Goal: Task Accomplishment & Management: Use online tool/utility

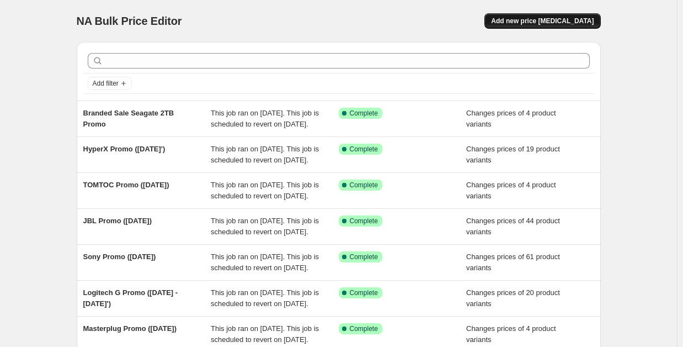
click at [551, 22] on span "Add new price [MEDICAL_DATA]" at bounding box center [542, 21] width 103 height 9
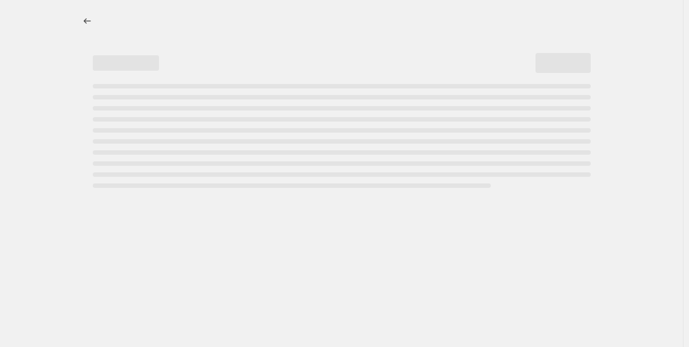
select select "percentage"
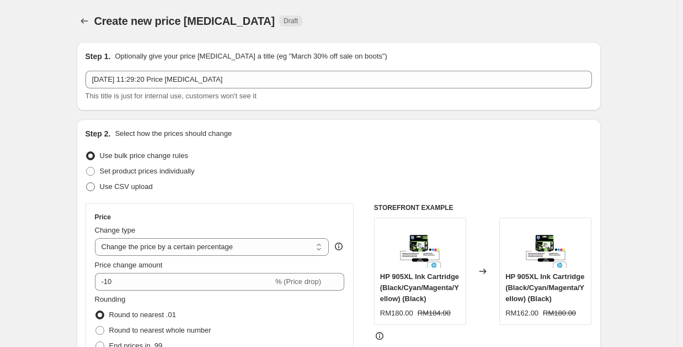
click at [137, 184] on span "Use CSV upload" at bounding box center [126, 186] width 53 height 8
click at [87, 183] on input "Use CSV upload" at bounding box center [86, 182] width 1 height 1
radio input "true"
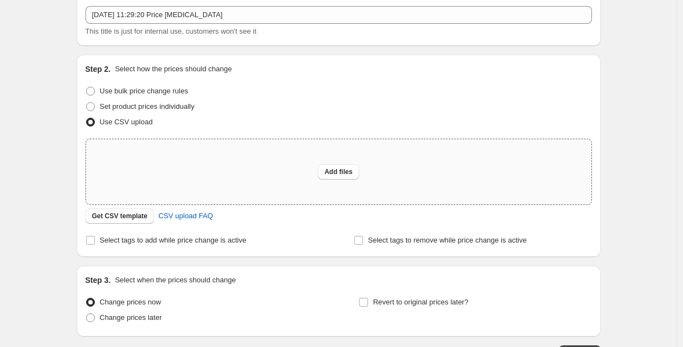
scroll to position [110, 0]
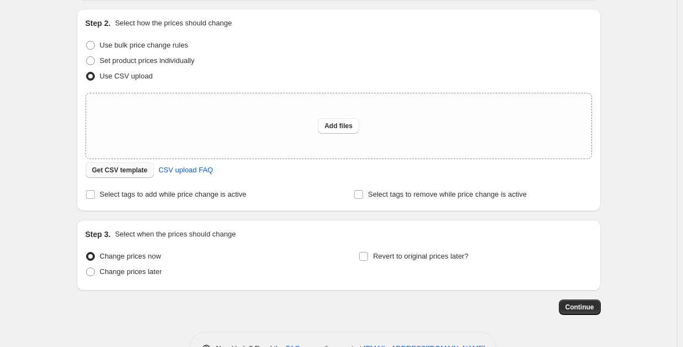
click at [125, 173] on span "Get CSV template" at bounding box center [120, 170] width 56 height 9
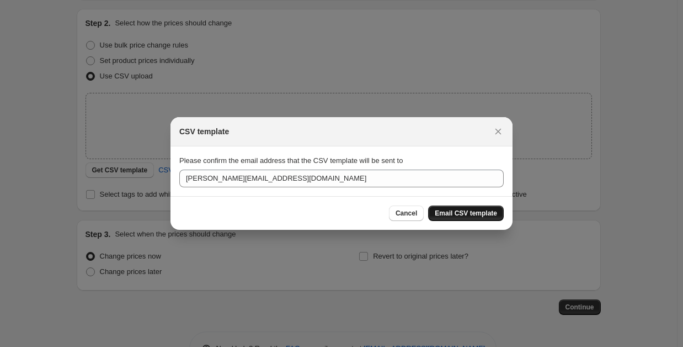
click at [457, 211] on span "Email CSV template" at bounding box center [466, 213] width 62 height 9
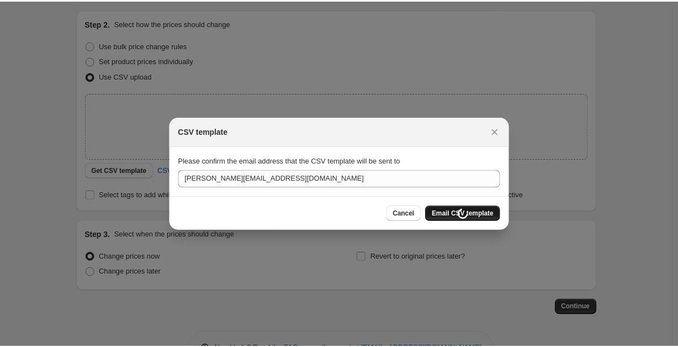
scroll to position [110, 0]
